Goal: Transaction & Acquisition: Purchase product/service

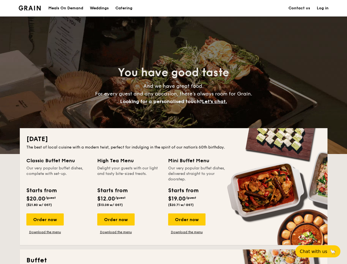
click at [173, 132] on div "[DATE] The best of local cuisine with a modern twist, perfect for indulging in …" at bounding box center [174, 186] width 308 height 117
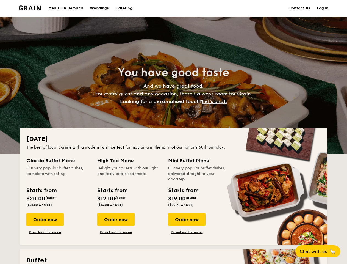
click at [323, 8] on link "Log in" at bounding box center [323, 8] width 12 height 16
click at [216, 101] on span "Let's chat." at bounding box center [214, 101] width 25 height 6
click at [45, 219] on div "Order now" at bounding box center [44, 219] width 37 height 12
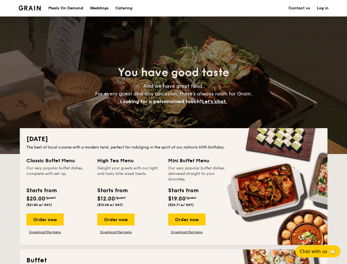
click at [116, 219] on div "Order now" at bounding box center [115, 219] width 37 height 12
click at [187, 219] on div "Order now" at bounding box center [186, 219] width 37 height 12
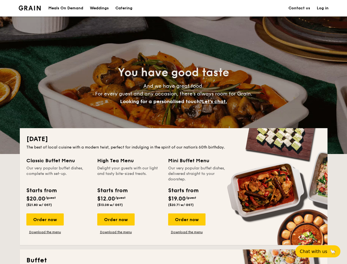
click at [321, 251] on span "Chat with us" at bounding box center [313, 251] width 27 height 5
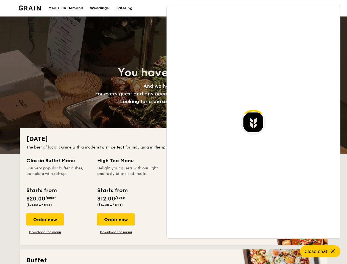
scroll to position [1064, 0]
